Goal: Check status: Check status

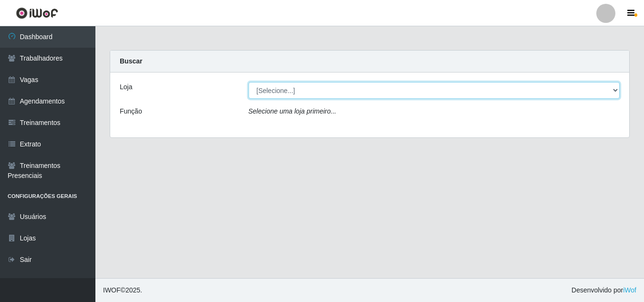
click at [280, 92] on select "[Selecione...] Edilicya Supermercado" at bounding box center [435, 90] width 372 height 17
select select "460"
click at [249, 82] on select "[Selecione...] Edilicya Supermercado" at bounding box center [435, 90] width 372 height 17
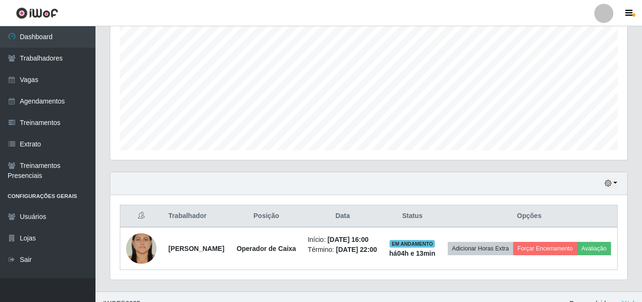
scroll to position [211, 0]
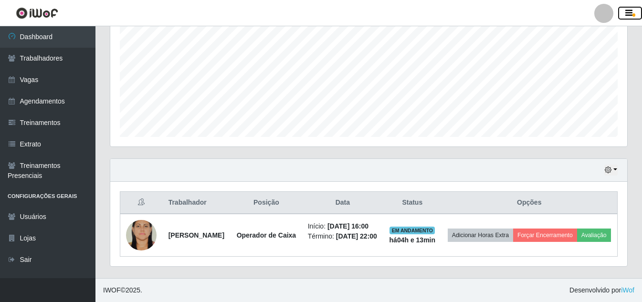
click at [628, 11] on icon "button" at bounding box center [628, 13] width 7 height 9
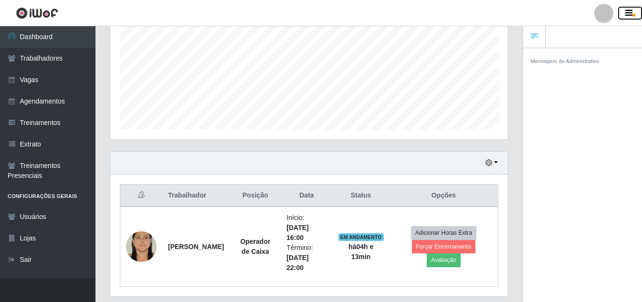
scroll to position [476976, 476776]
click at [536, 16] on header "Perfil Alterar Senha Sair" at bounding box center [321, 13] width 642 height 26
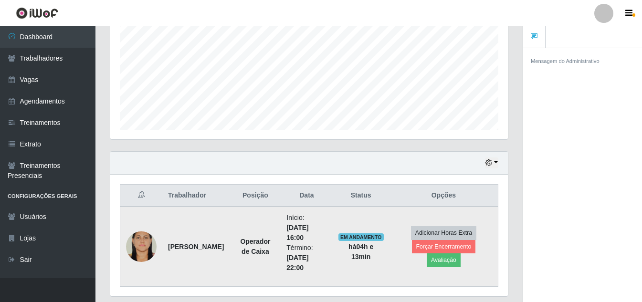
scroll to position [241, 0]
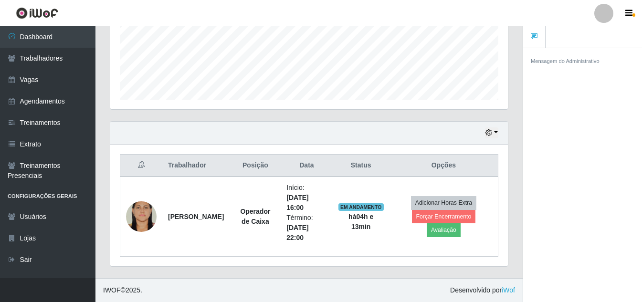
click at [249, 169] on th "Posição" at bounding box center [255, 166] width 51 height 22
drag, startPoint x: 631, startPoint y: 15, endPoint x: 140, endPoint y: 131, distance: 503.9
click at [140, 131] on div "Hoje 1 dia 3 dias 1 Semana Não encerrados" at bounding box center [308, 133] width 397 height 23
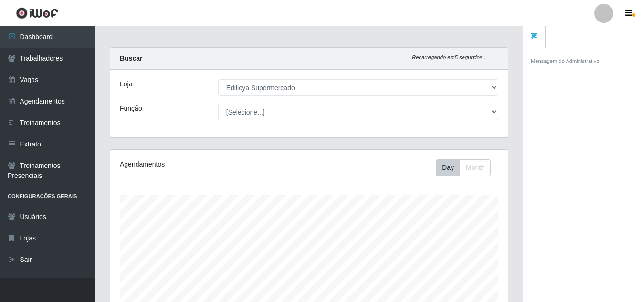
scroll to position [0, 0]
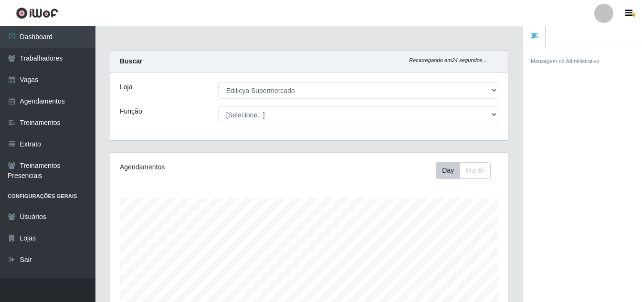
drag, startPoint x: 95, startPoint y: 1, endPoint x: 300, endPoint y: 7, distance: 204.8
click at [299, 7] on header "Perfil Alterar Senha Sair" at bounding box center [321, 13] width 642 height 26
click at [376, 123] on div "Loja [Selecione...] Edilicya Supermercado Função [Selecione...] ASG ASG + ASG +…" at bounding box center [308, 107] width 397 height 68
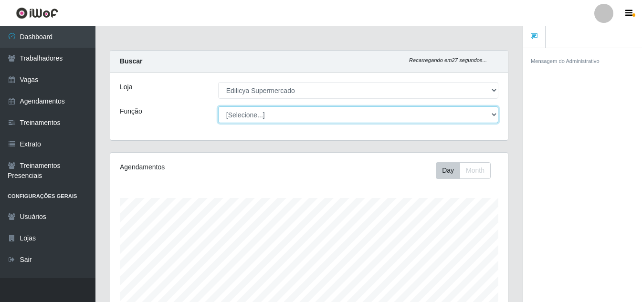
click at [364, 120] on select "[Selecione...] ASG ASG + ASG ++ Auxiliar de Estacionamento Auxiliar de Estacion…" at bounding box center [358, 114] width 280 height 17
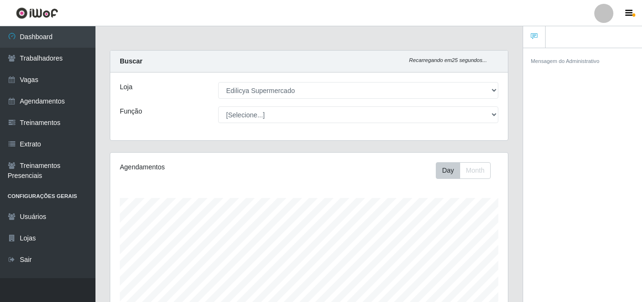
click at [349, 60] on div "Buscar Recarregando em 25 segundos..." at bounding box center [308, 62] width 397 height 22
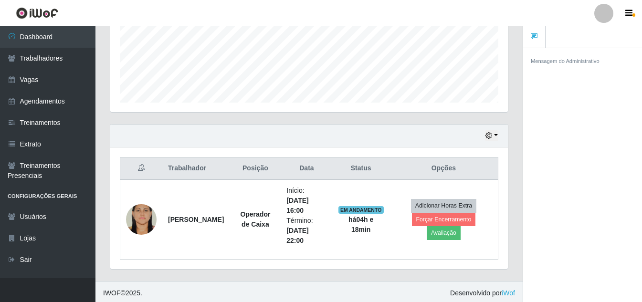
scroll to position [241, 0]
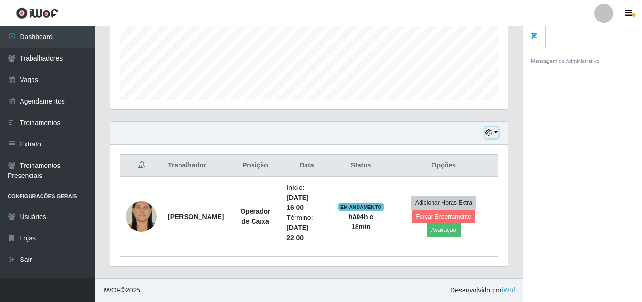
click at [494, 133] on button "button" at bounding box center [491, 132] width 13 height 11
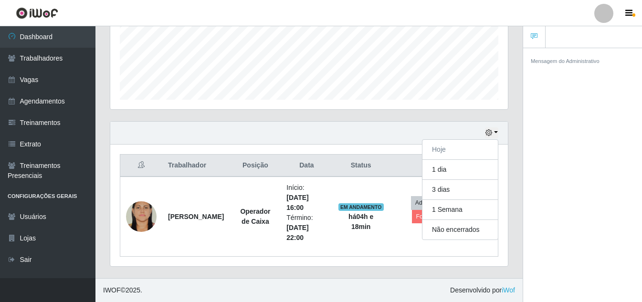
click at [411, 136] on div "Hoje 1 dia 3 dias 1 Semana Não encerrados" at bounding box center [308, 133] width 397 height 23
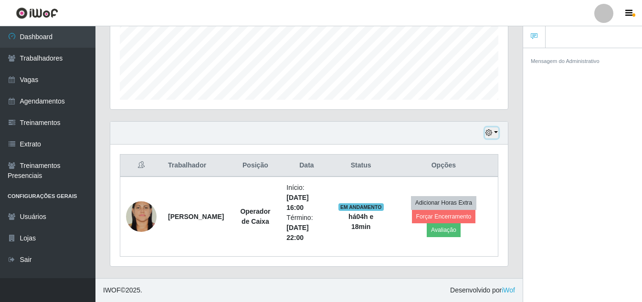
click at [493, 130] on button "button" at bounding box center [491, 132] width 13 height 11
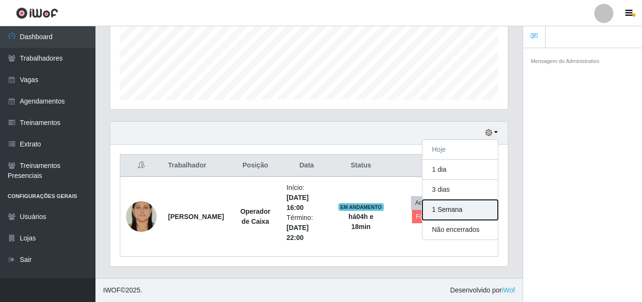
click at [445, 210] on button "1 Semana" at bounding box center [459, 210] width 75 height 20
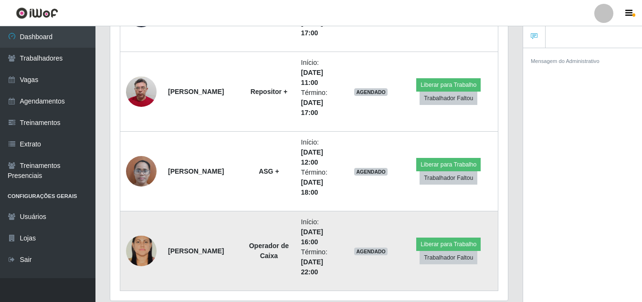
scroll to position [1434, 0]
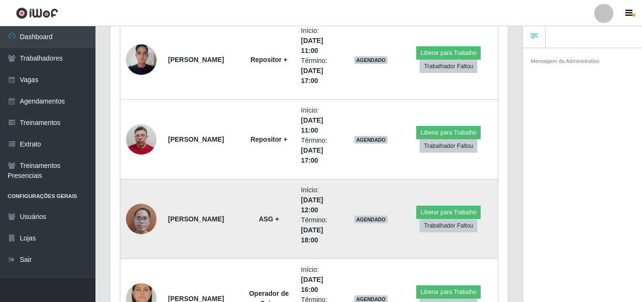
click at [259, 219] on strong "ASG +" at bounding box center [269, 219] width 20 height 8
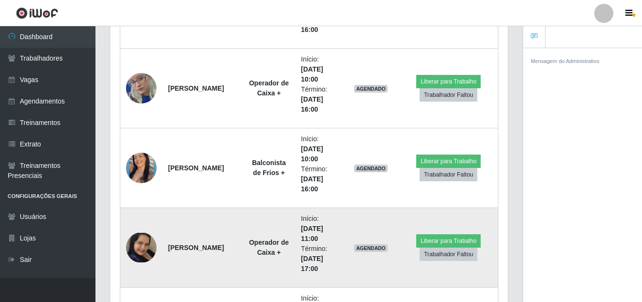
scroll to position [1135, 0]
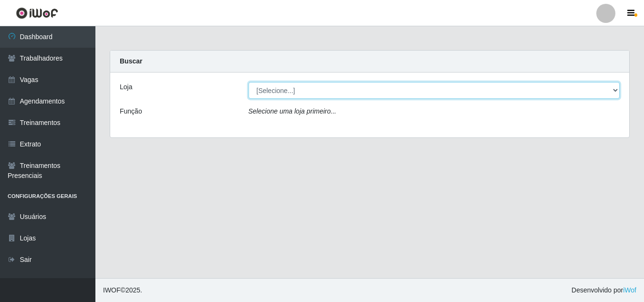
click at [274, 93] on select "[Selecione...] Edilicya Supermercado" at bounding box center [435, 90] width 372 height 17
select select "460"
click at [249, 82] on select "[Selecione...] Edilicya Supermercado" at bounding box center [435, 90] width 372 height 17
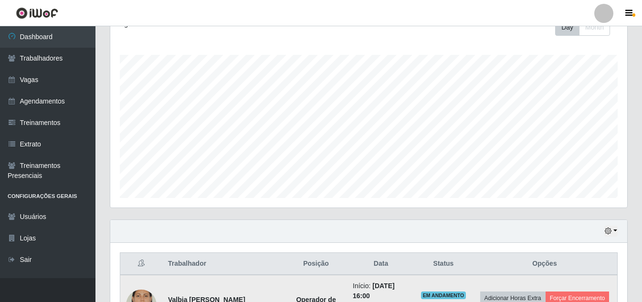
scroll to position [211, 0]
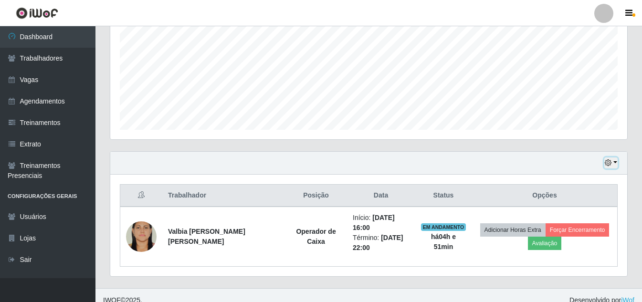
click at [611, 162] on icon "button" at bounding box center [608, 162] width 7 height 7
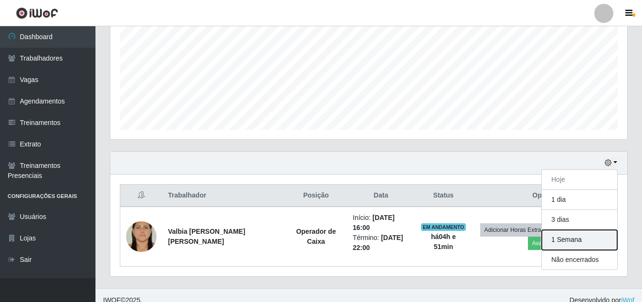
click at [565, 240] on button "1 Semana" at bounding box center [579, 240] width 75 height 20
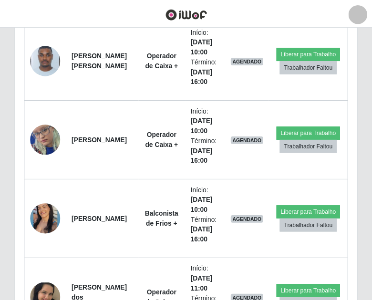
scroll to position [476976, 476826]
